Goal: Check status: Check status

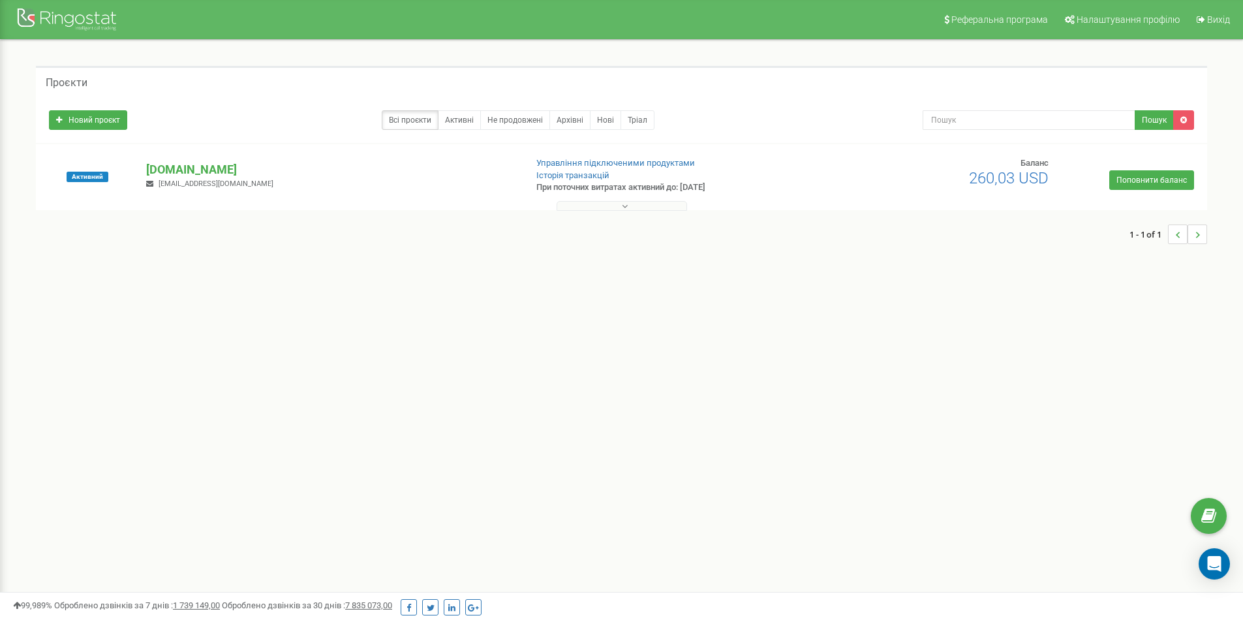
drag, startPoint x: 682, startPoint y: 187, endPoint x: 729, endPoint y: 189, distance: 47.0
click at [729, 189] on p "При поточних витратах активний до: [DATE]" at bounding box center [671, 187] width 271 height 12
drag, startPoint x: 536, startPoint y: 187, endPoint x: 729, endPoint y: 187, distance: 192.4
click at [729, 187] on p "При поточних витратах активний до: [DATE]" at bounding box center [671, 187] width 271 height 12
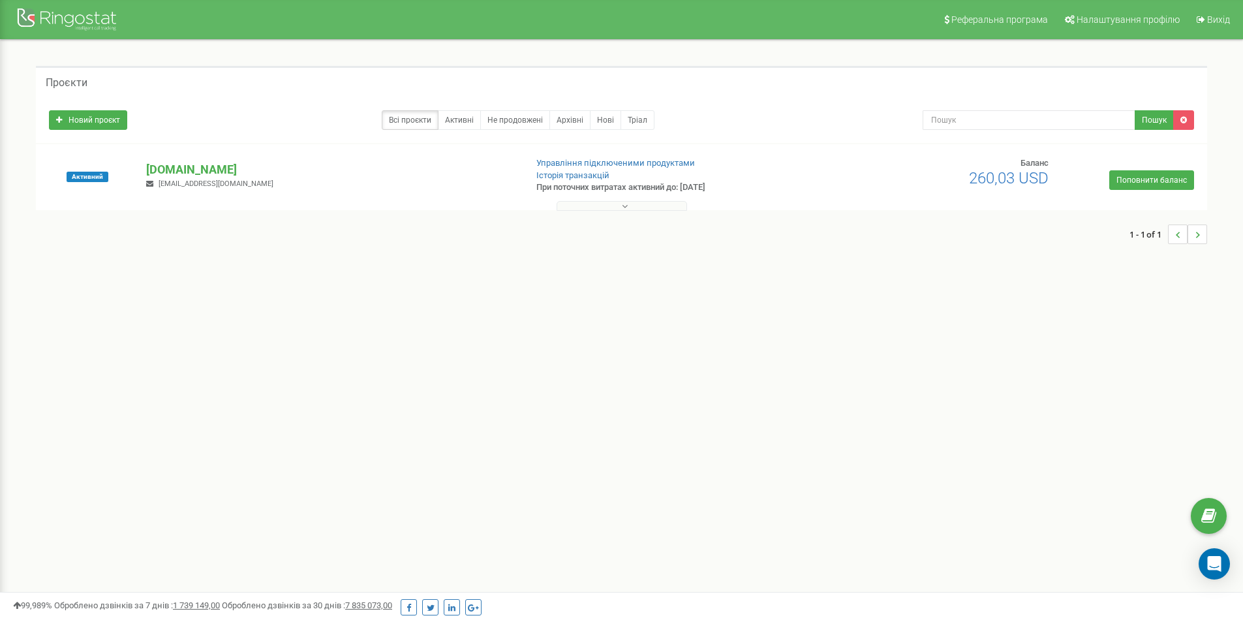
click at [729, 187] on p "При поточних витратах активний до: [DATE]" at bounding box center [671, 187] width 271 height 12
drag, startPoint x: 643, startPoint y: 188, endPoint x: 718, endPoint y: 192, distance: 75.1
click at [718, 192] on p "При поточних витратах активний до: [DATE]" at bounding box center [671, 187] width 271 height 12
click at [725, 189] on p "При поточних витратах активний до: [DATE]" at bounding box center [671, 187] width 271 height 12
drag, startPoint x: 732, startPoint y: 187, endPoint x: 550, endPoint y: 196, distance: 182.2
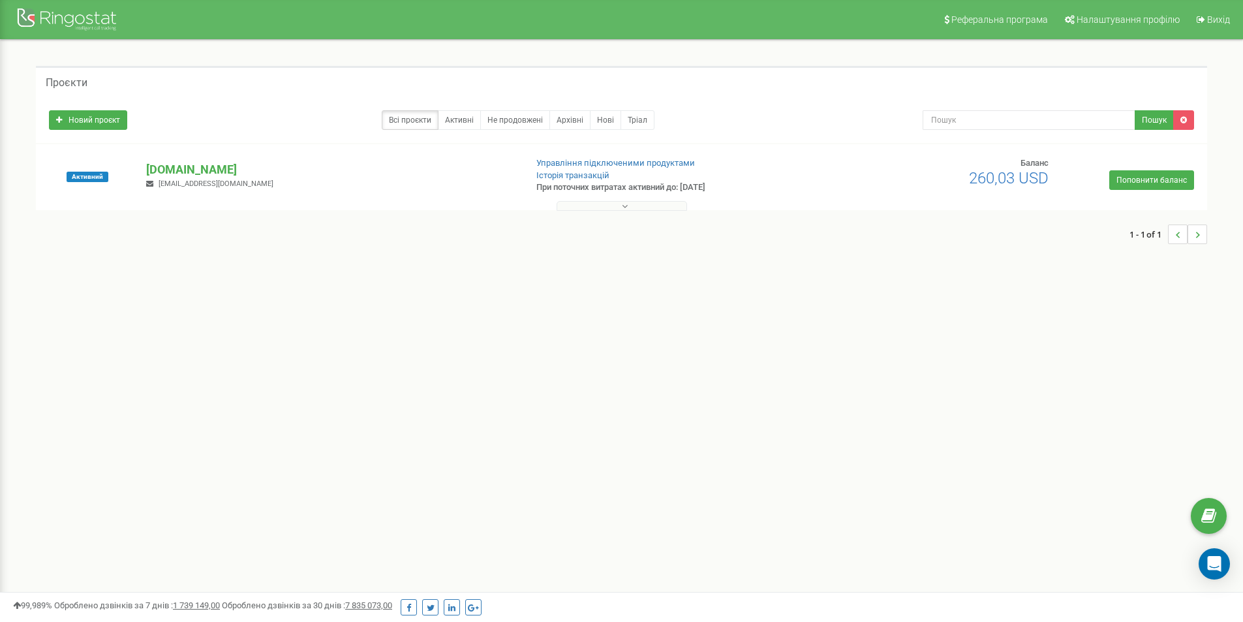
click at [521, 185] on div "Активний [DOMAIN_NAME] [EMAIL_ADDRESS][DOMAIN_NAME] Управління підключеними про…" at bounding box center [621, 183] width 1164 height 52
click at [629, 246] on div "1 - 1 of 1" at bounding box center [621, 234] width 1171 height 46
click at [625, 209] on icon at bounding box center [625, 206] width 6 height 9
